Goal: Navigation & Orientation: Find specific page/section

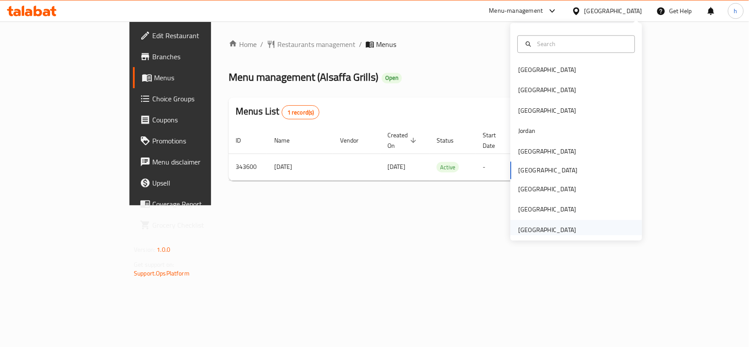
click at [533, 231] on div "[GEOGRAPHIC_DATA]" at bounding box center [547, 230] width 58 height 10
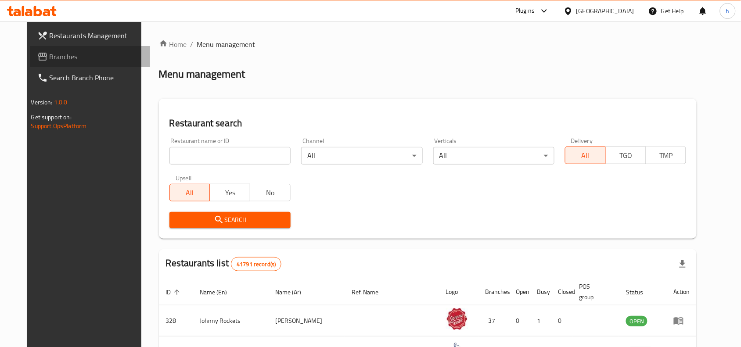
click at [60, 55] on span "Branches" at bounding box center [97, 56] width 94 height 11
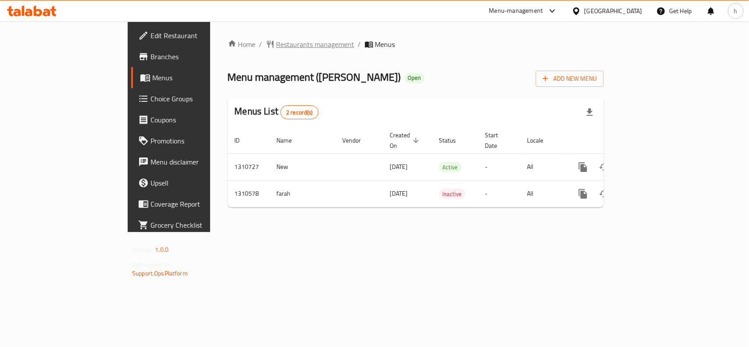
click at [276, 42] on span "Restaurants management" at bounding box center [315, 44] width 78 height 11
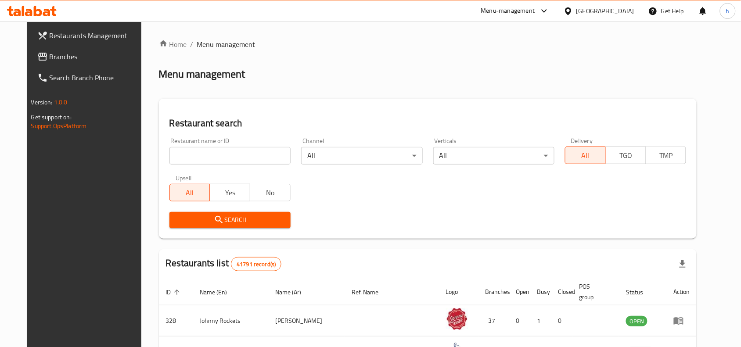
click at [51, 51] on span "Branches" at bounding box center [97, 56] width 94 height 11
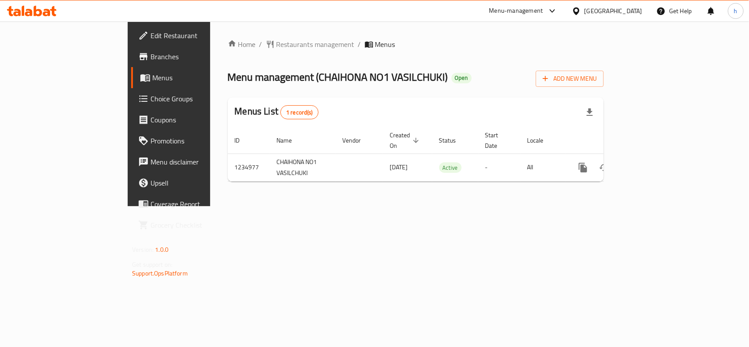
click at [608, 6] on div "[GEOGRAPHIC_DATA]" at bounding box center [613, 11] width 58 height 10
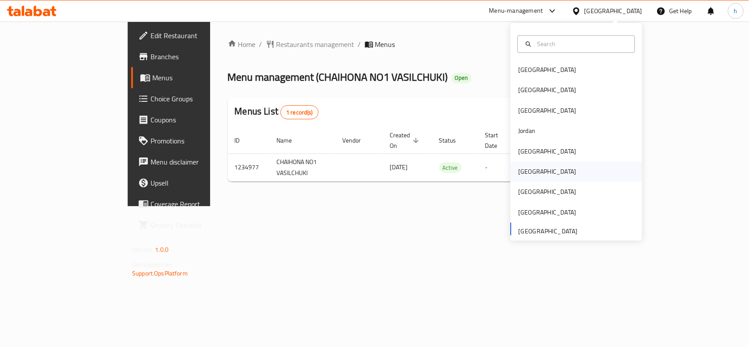
click at [531, 176] on div "[GEOGRAPHIC_DATA]" at bounding box center [547, 172] width 72 height 20
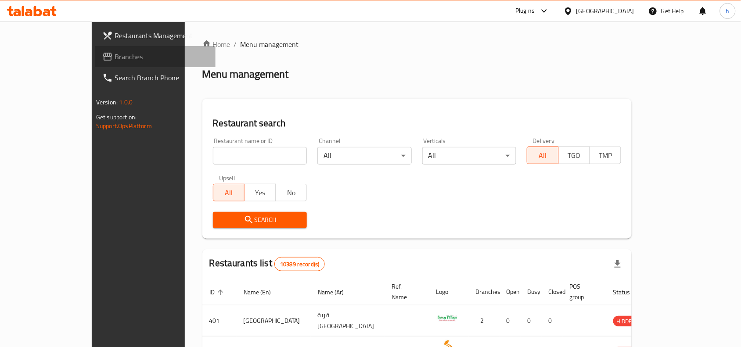
click at [115, 55] on span "Branches" at bounding box center [162, 56] width 94 height 11
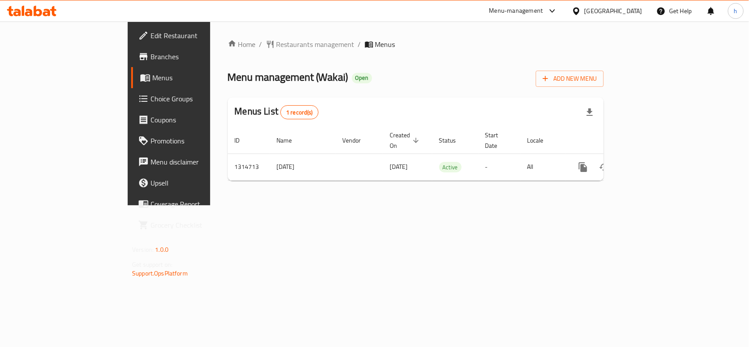
click at [628, 12] on div "Oman" at bounding box center [613, 11] width 58 height 10
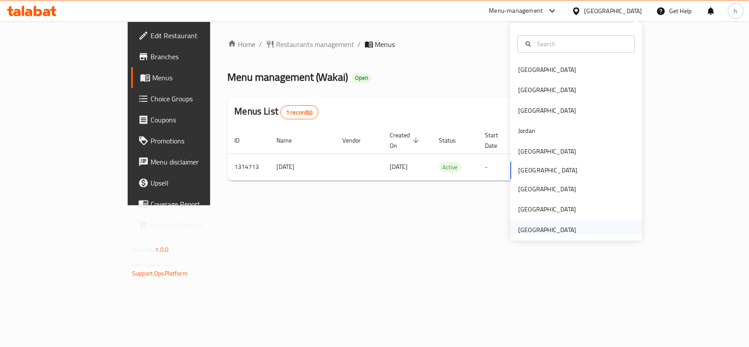
click at [553, 230] on div "[GEOGRAPHIC_DATA]" at bounding box center [547, 230] width 58 height 10
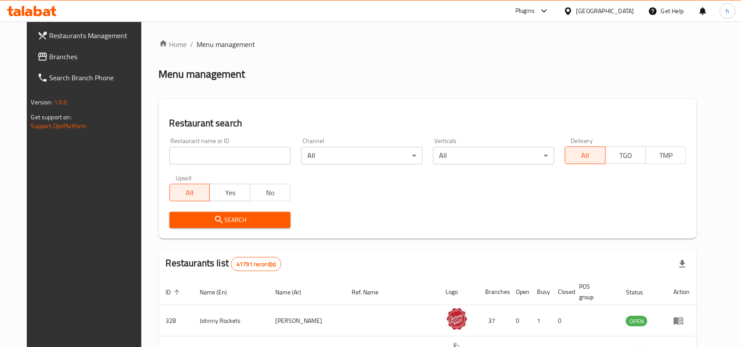
click at [61, 57] on span "Branches" at bounding box center [97, 56] width 94 height 11
